Goal: Transaction & Acquisition: Obtain resource

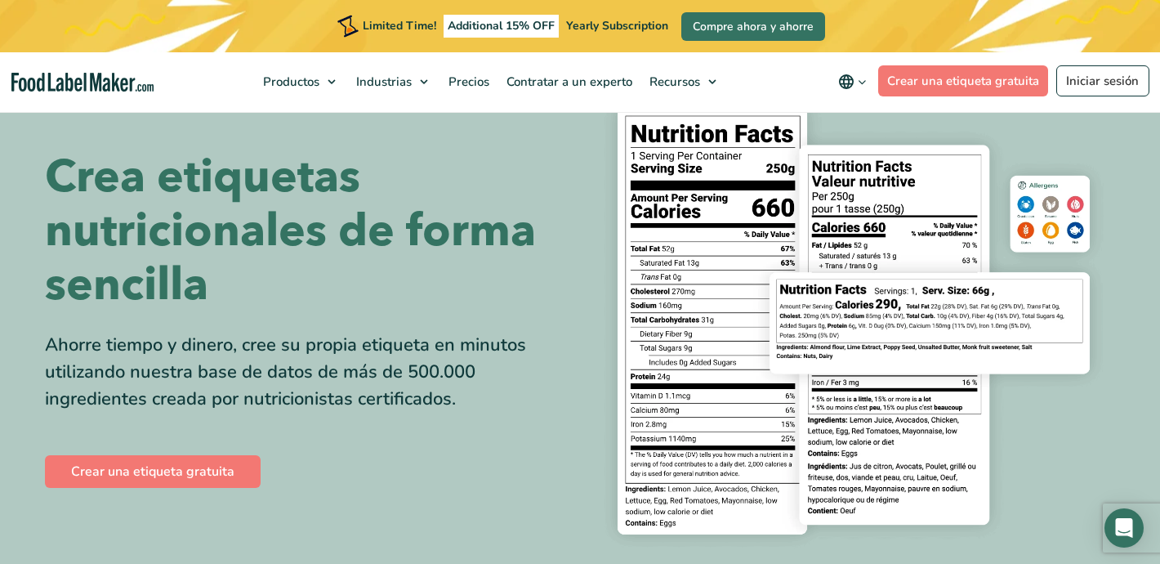
scroll to position [78, 0]
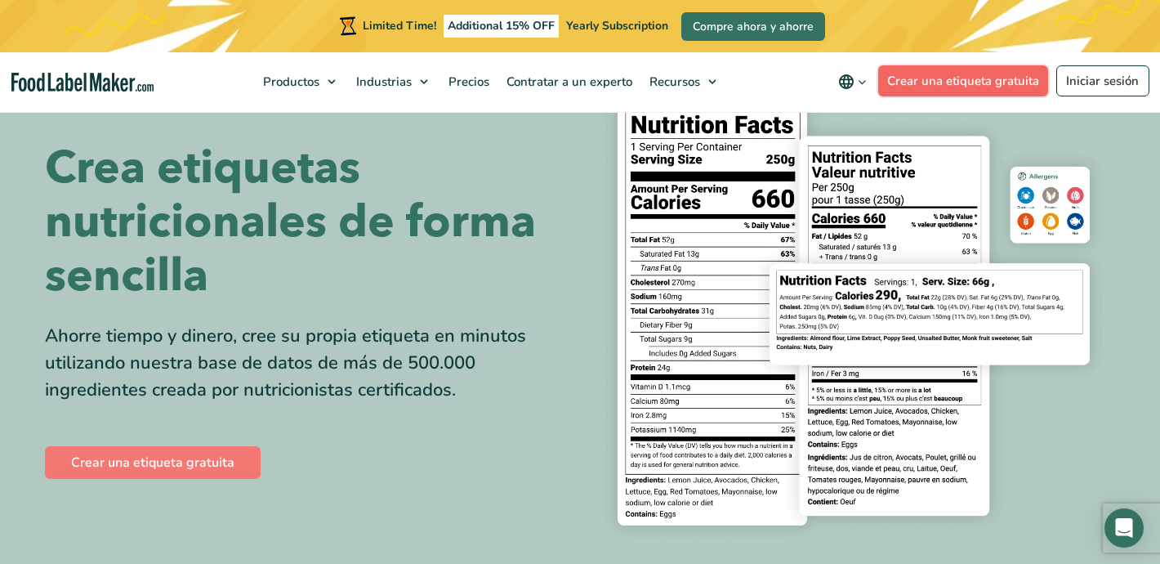
click at [980, 82] on link "Crear una etiqueta gratuita" at bounding box center [963, 80] width 171 height 31
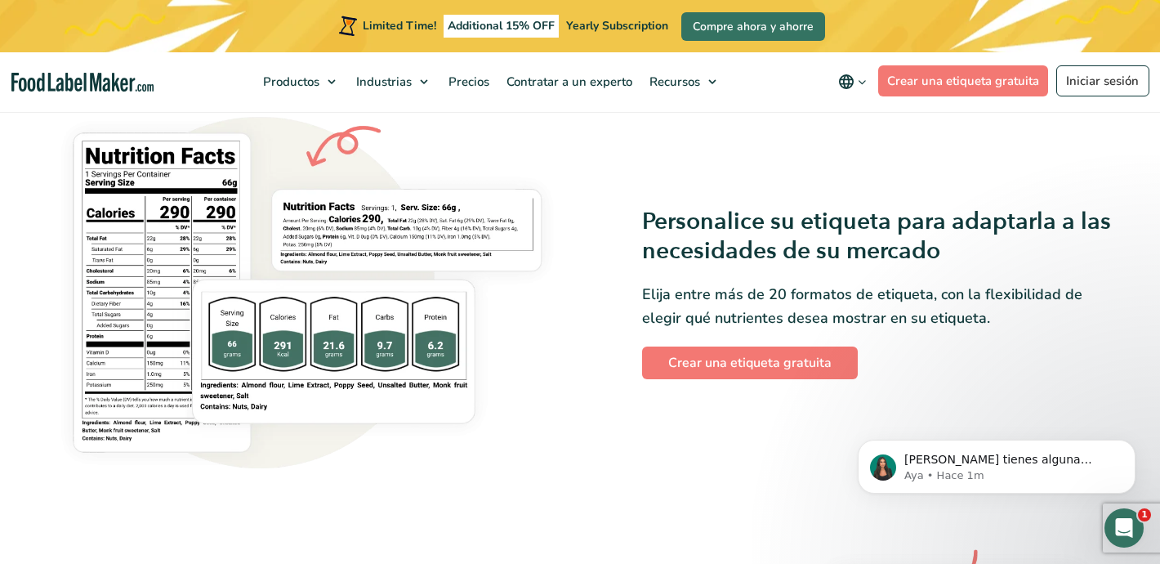
scroll to position [912, 0]
